Goal: Check status: Check status

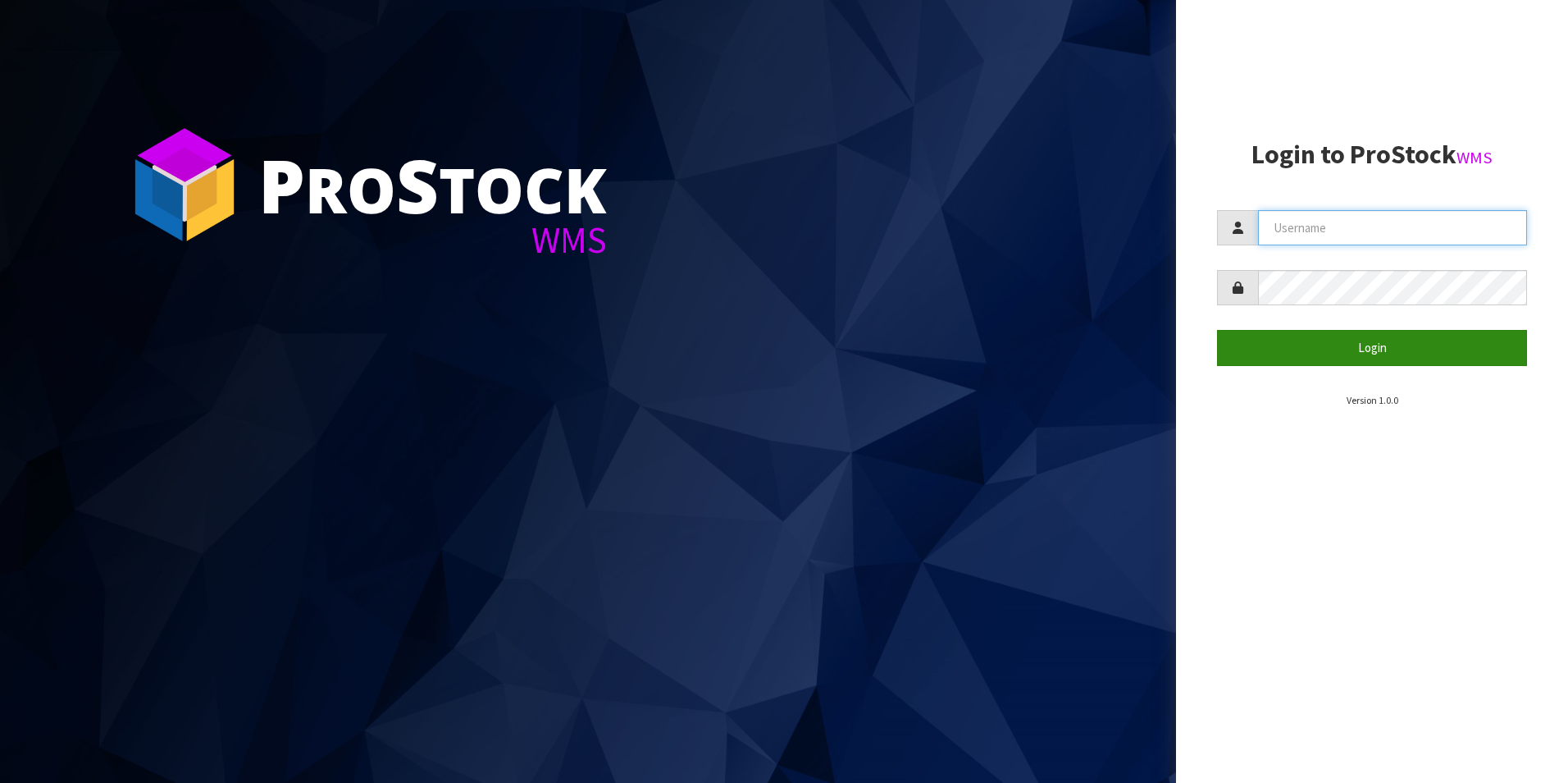
type input "NEOGEN"
click at [1382, 354] on button "Login" at bounding box center [1372, 347] width 310 height 35
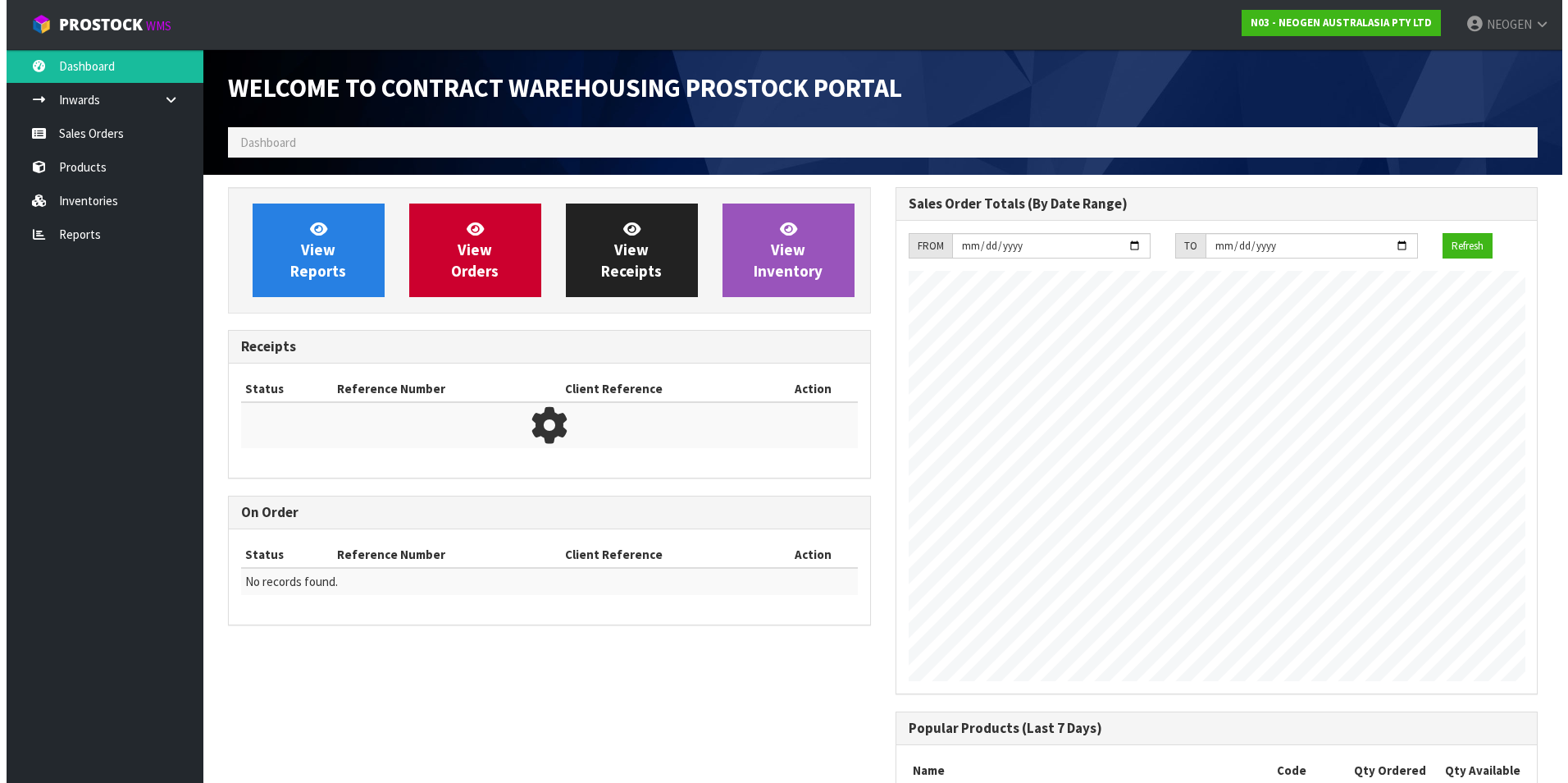
scroll to position [910, 667]
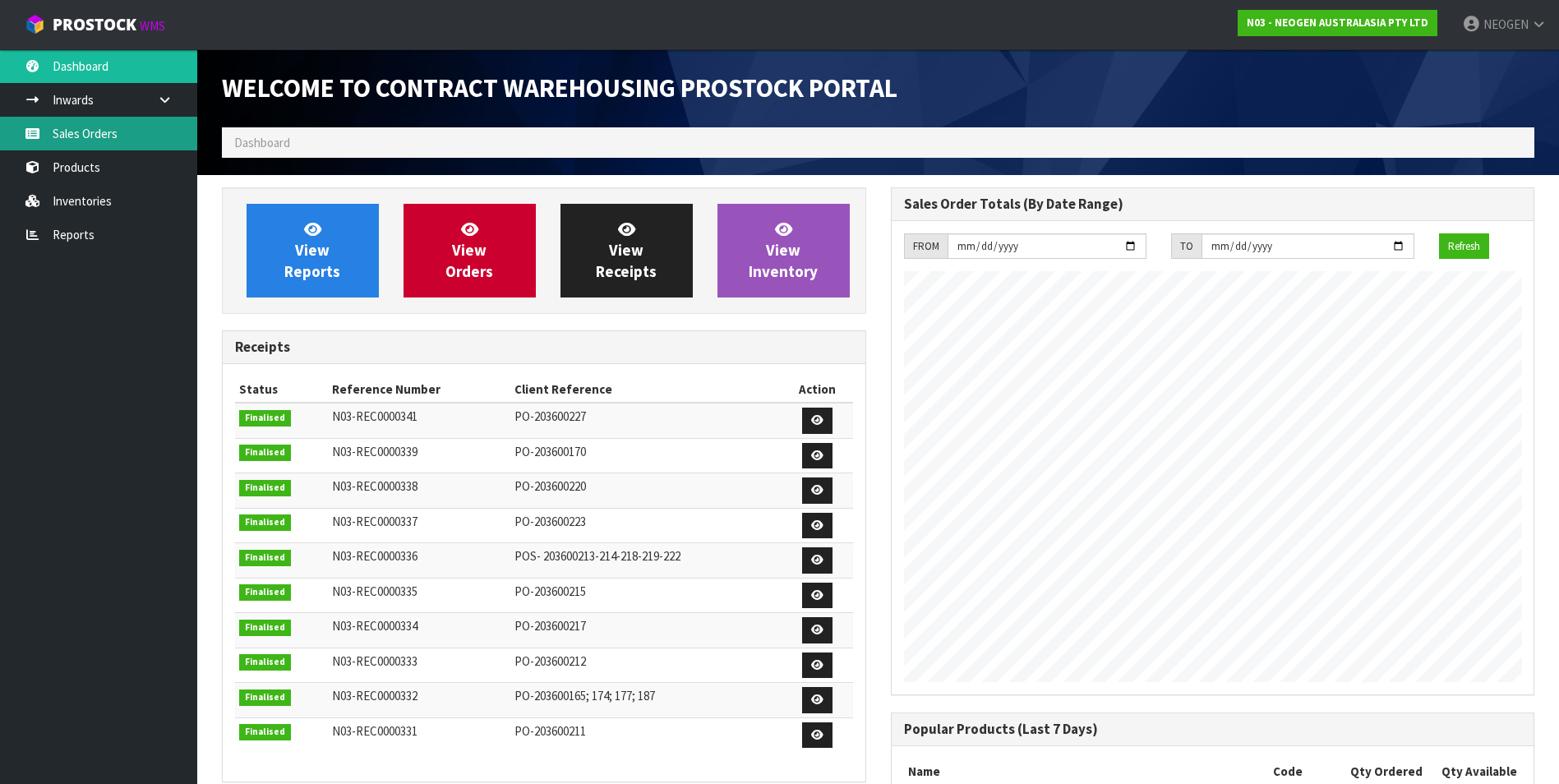
click at [82, 132] on link "Sales Orders" at bounding box center [98, 133] width 197 height 33
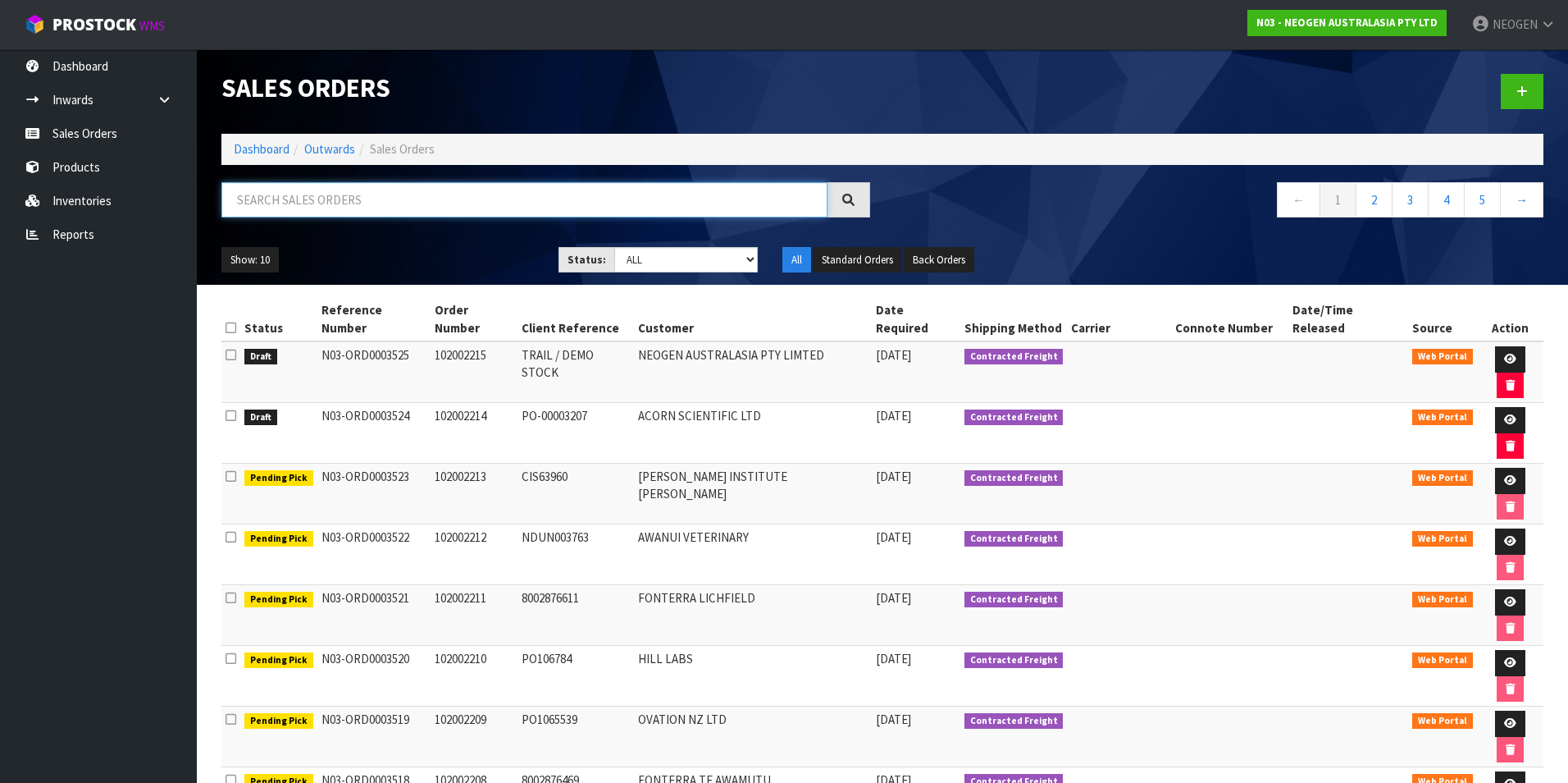
click at [276, 204] on input "text" at bounding box center [525, 199] width 606 height 35
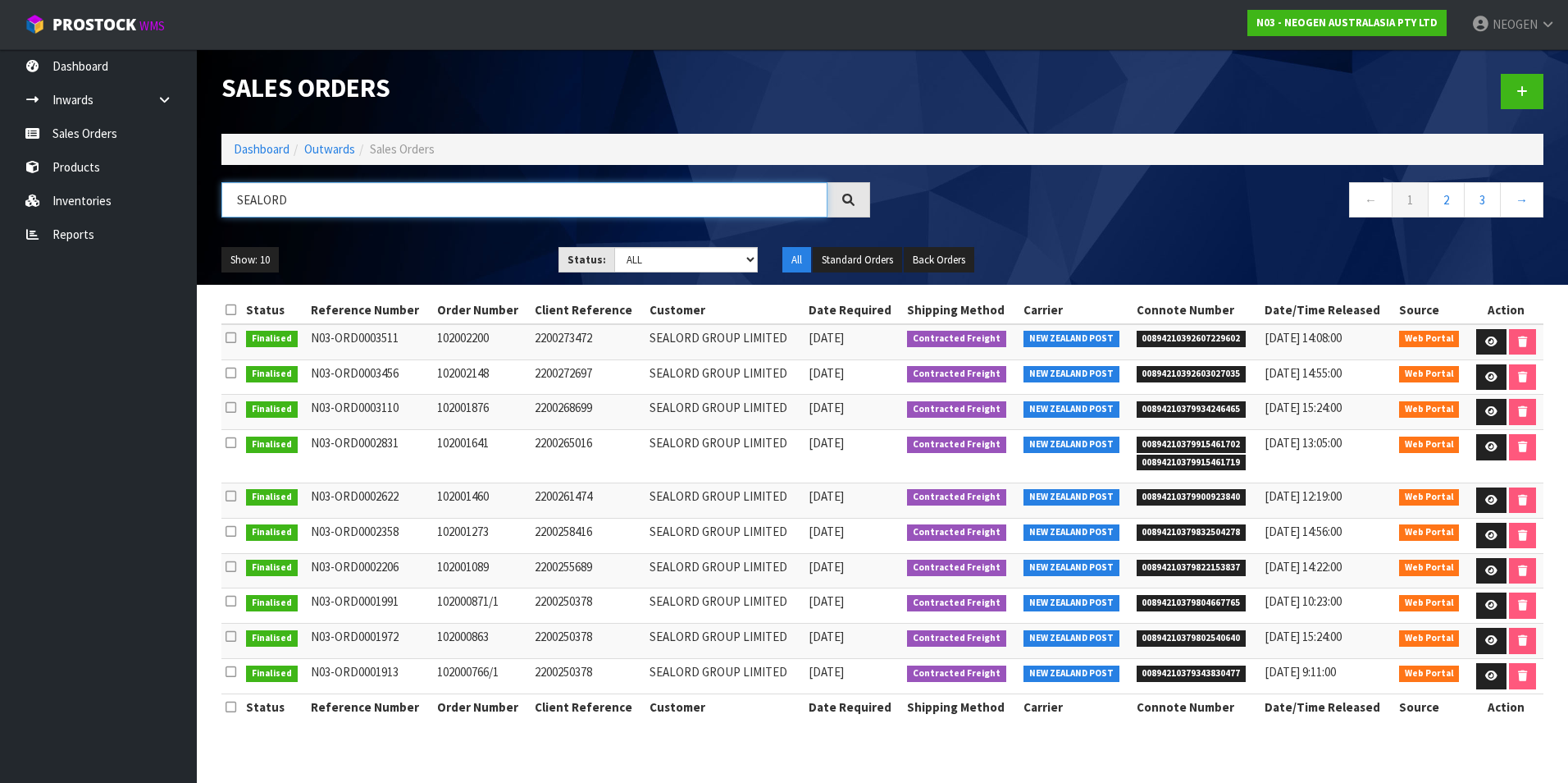
type input "SEALORD"
click at [1488, 340] on icon at bounding box center [1492, 341] width 13 height 11
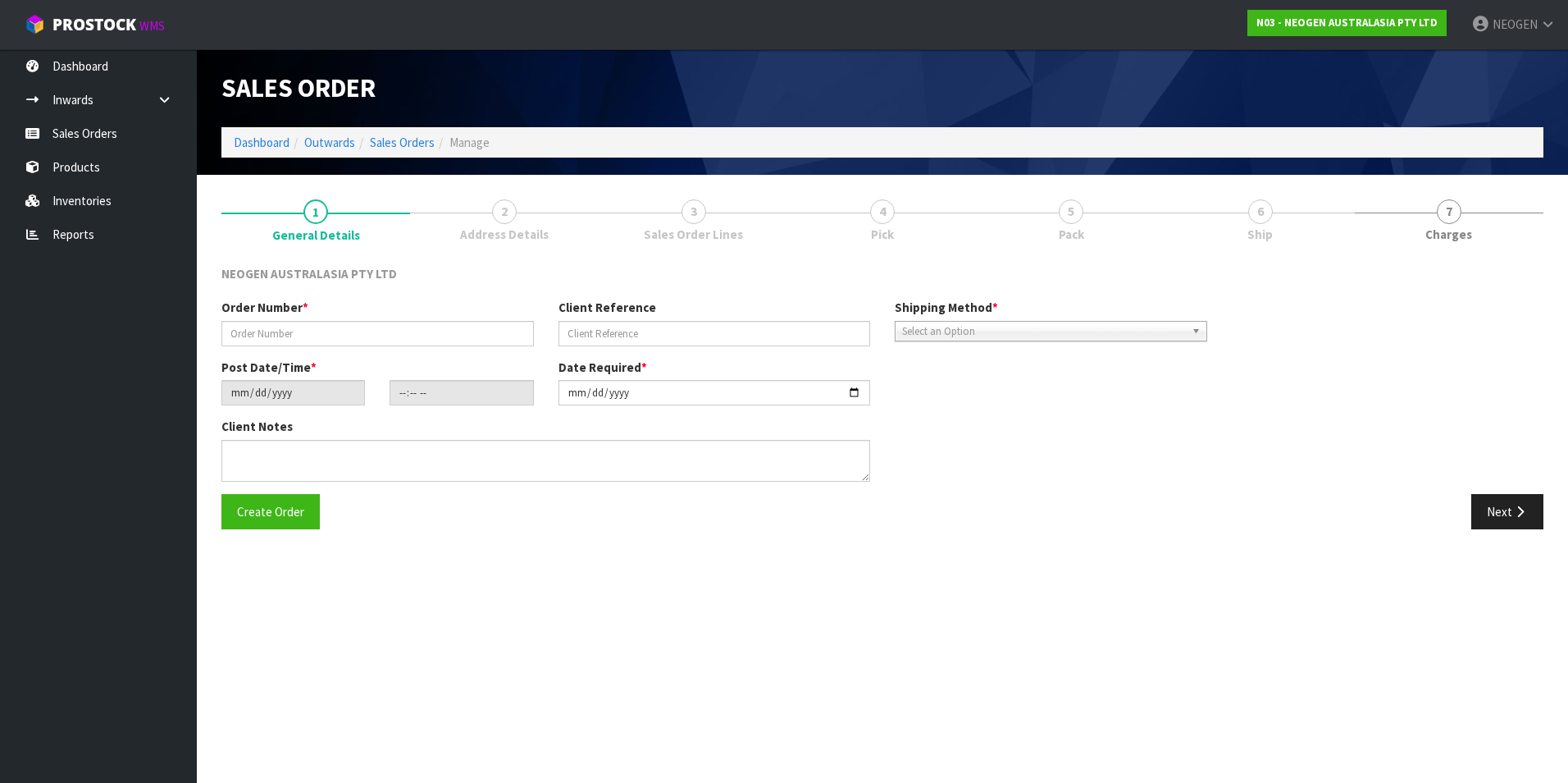
type input "102002200"
type input "2200273472"
type input "[DATE]"
type input "11:54:00.000"
type input "[DATE]"
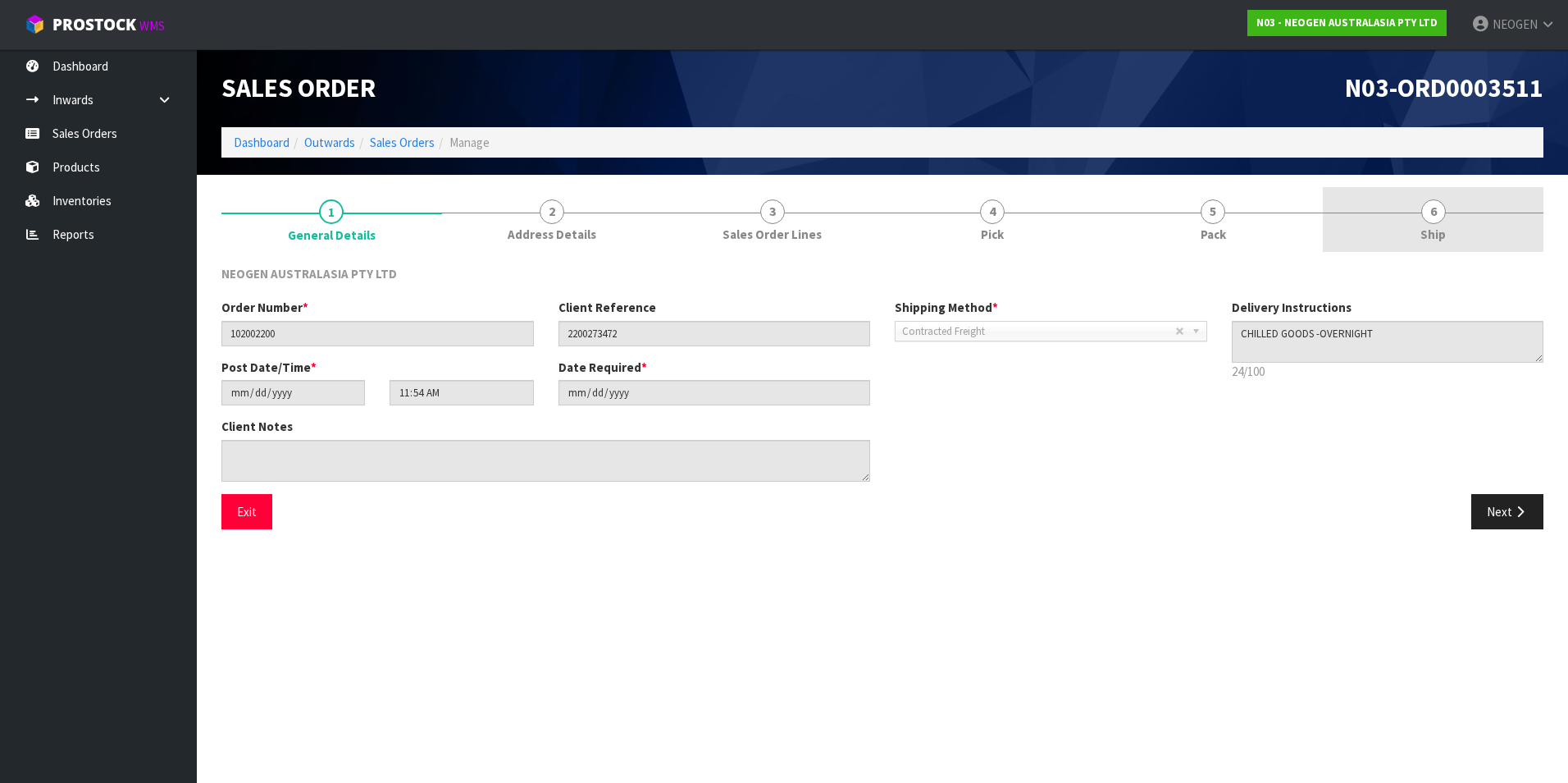
click at [1434, 221] on span "6" at bounding box center [1433, 211] width 24 height 24
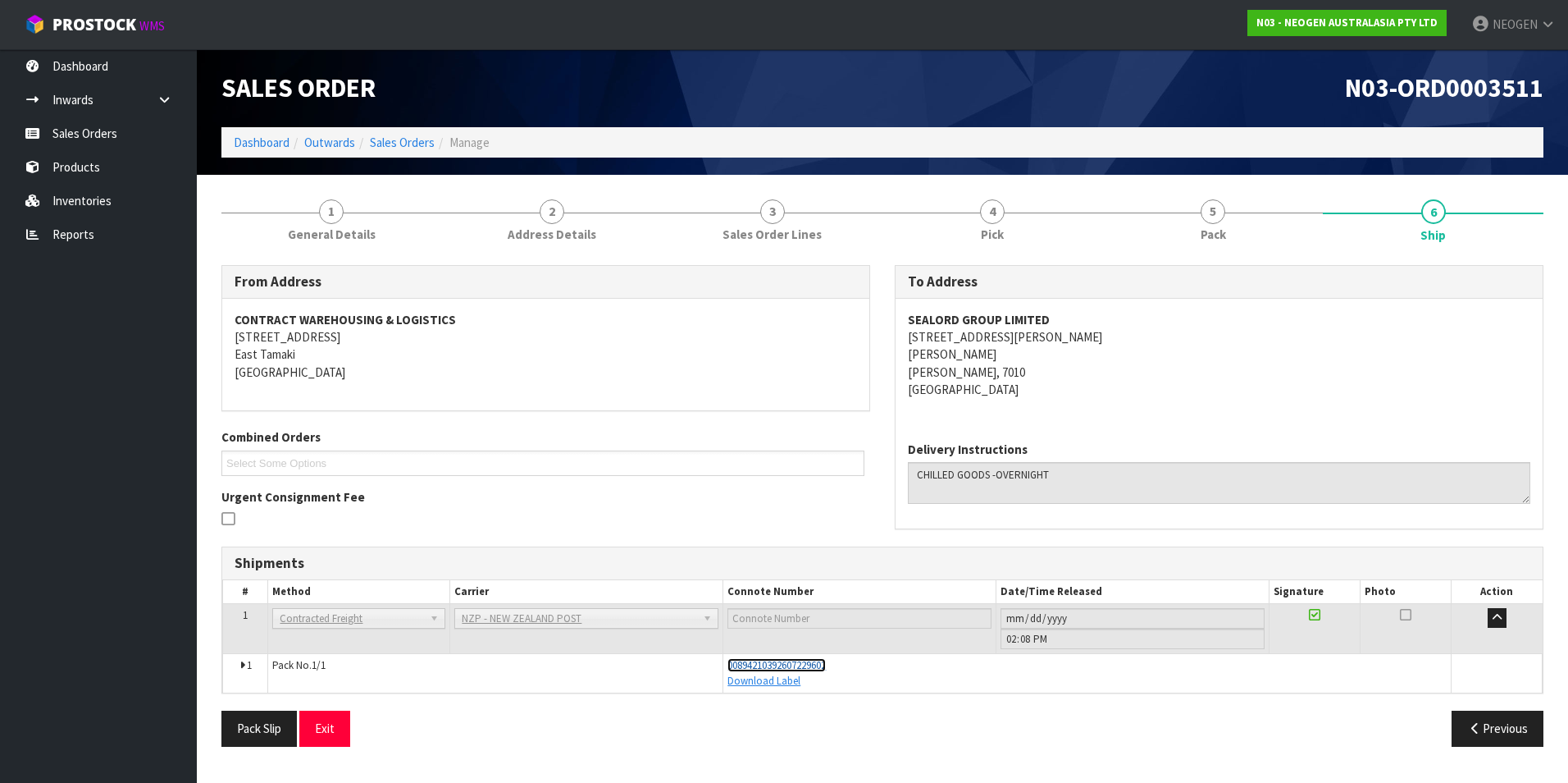
click at [763, 662] on span "00894210392607229602" at bounding box center [776, 665] width 99 height 14
